Goal: Task Accomplishment & Management: Manage account settings

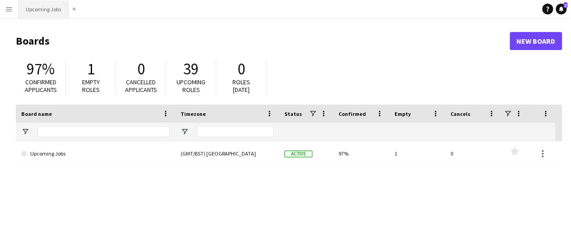
click at [51, 14] on button "Upcoming Jobs Close" at bounding box center [44, 9] width 50 height 18
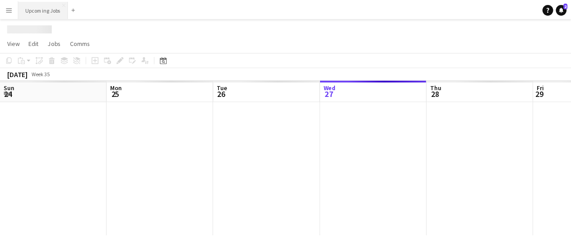
scroll to position [0, 216]
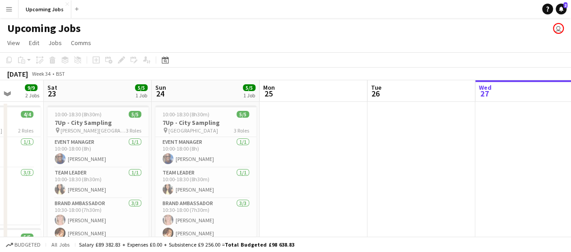
drag, startPoint x: 186, startPoint y: 157, endPoint x: 533, endPoint y: 105, distance: 351.0
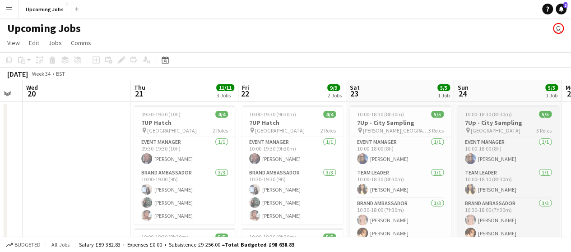
drag, startPoint x: 150, startPoint y: 146, endPoint x: 520, endPoint y: 113, distance: 370.7
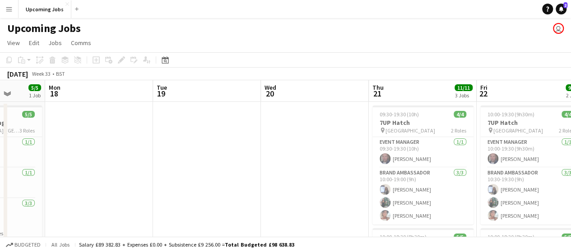
drag, startPoint x: 164, startPoint y: 150, endPoint x: 453, endPoint y: 118, distance: 291.1
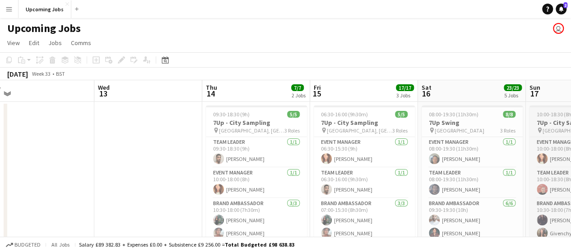
drag, startPoint x: 242, startPoint y: 128, endPoint x: 553, endPoint y: 114, distance: 311.4
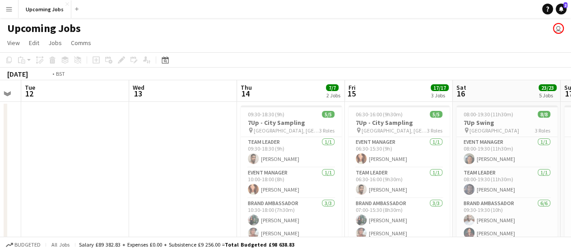
drag, startPoint x: 138, startPoint y: 151, endPoint x: 565, endPoint y: 112, distance: 428.9
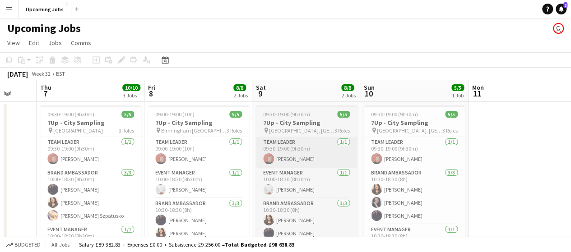
scroll to position [0, 384]
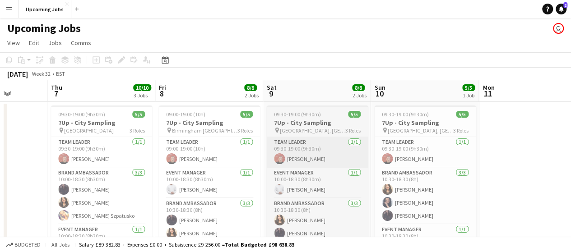
drag, startPoint x: 233, startPoint y: 154, endPoint x: 356, endPoint y: 165, distance: 122.8
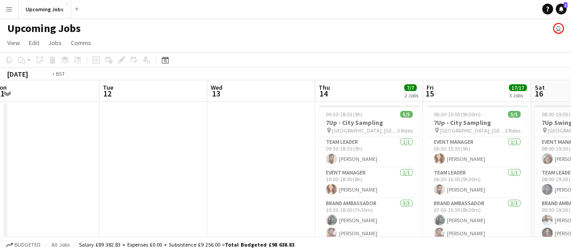
drag, startPoint x: 508, startPoint y: 153, endPoint x: 28, endPoint y: 156, distance: 480.8
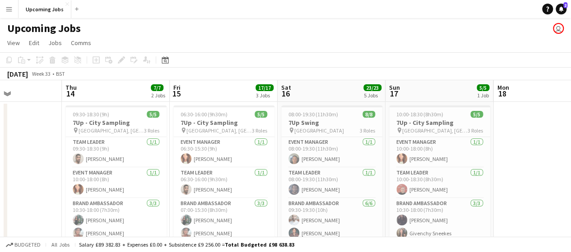
scroll to position [0, 368]
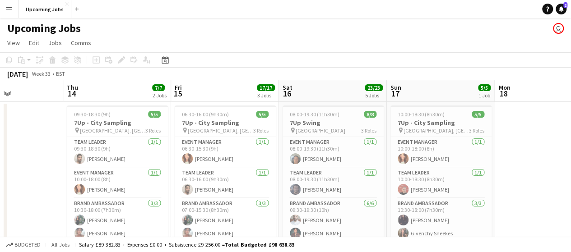
drag, startPoint x: 400, startPoint y: 147, endPoint x: 158, endPoint y: 153, distance: 242.0
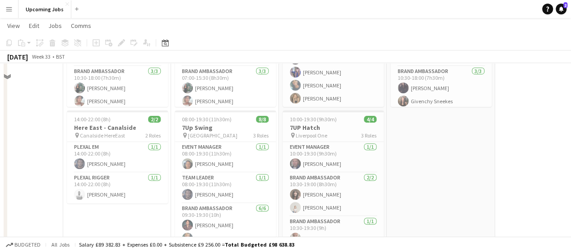
scroll to position [0, 0]
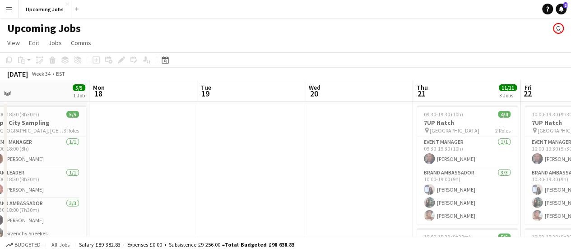
drag, startPoint x: 249, startPoint y: 163, endPoint x: 139, endPoint y: 158, distance: 110.2
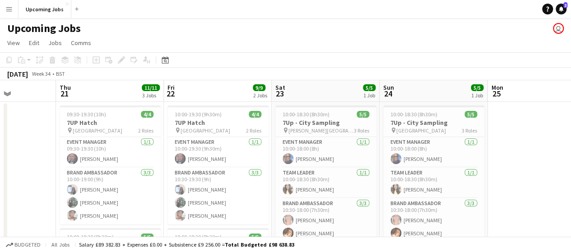
scroll to position [0, 376]
drag, startPoint x: 433, startPoint y: 158, endPoint x: 292, endPoint y: 154, distance: 141.8
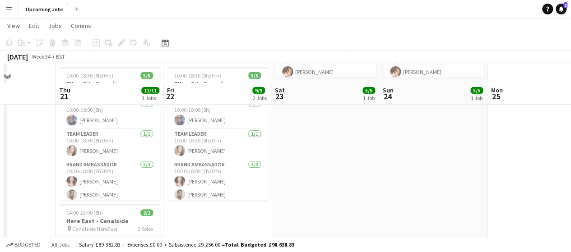
scroll to position [181, 0]
